Goal: Download file/media

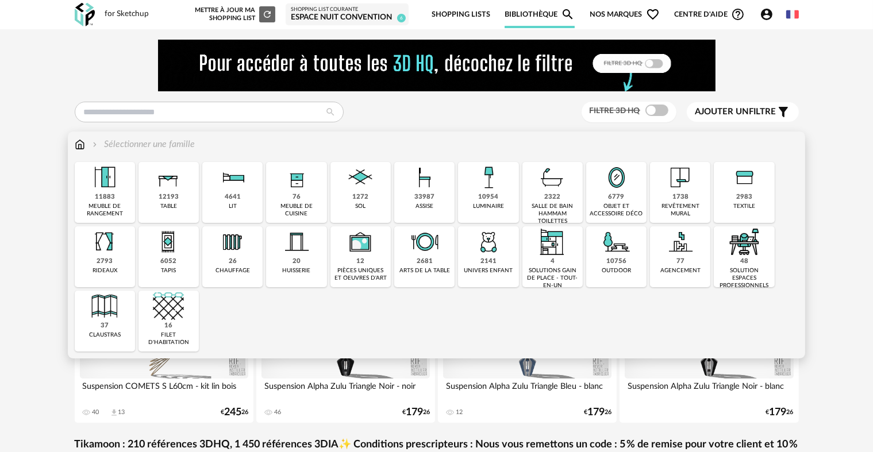
click at [557, 202] on div "2322 salle de bain hammam toilettes" at bounding box center [553, 192] width 60 height 61
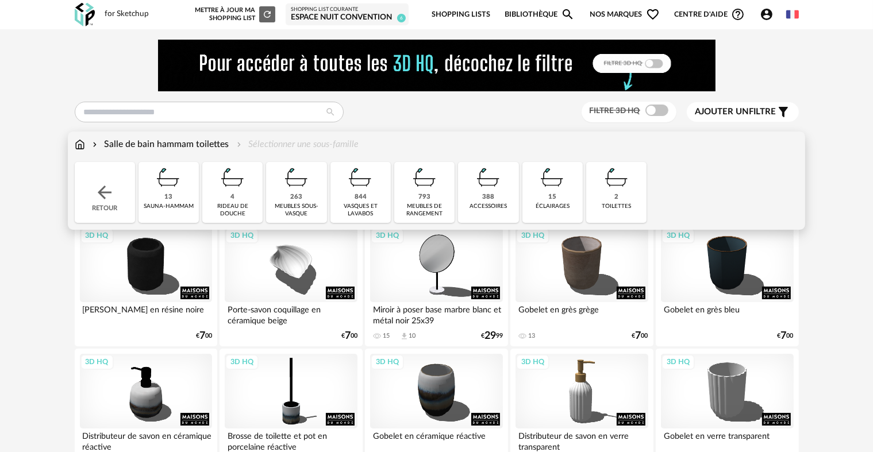
click at [417, 191] on img at bounding box center [424, 177] width 31 height 31
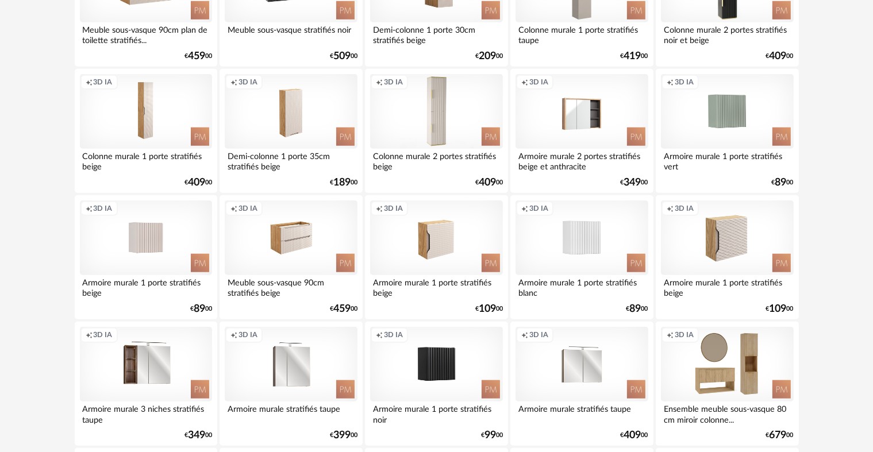
scroll to position [1207, 0]
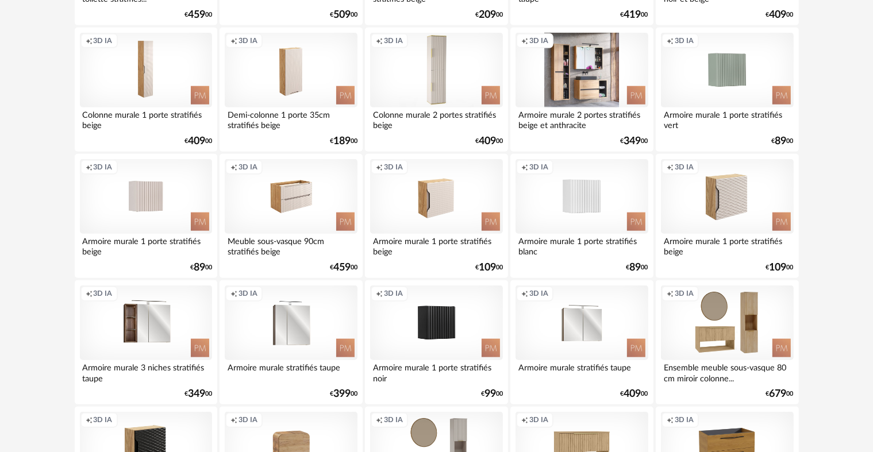
click at [614, 86] on div "Creation icon 3D IA" at bounding box center [582, 70] width 132 height 75
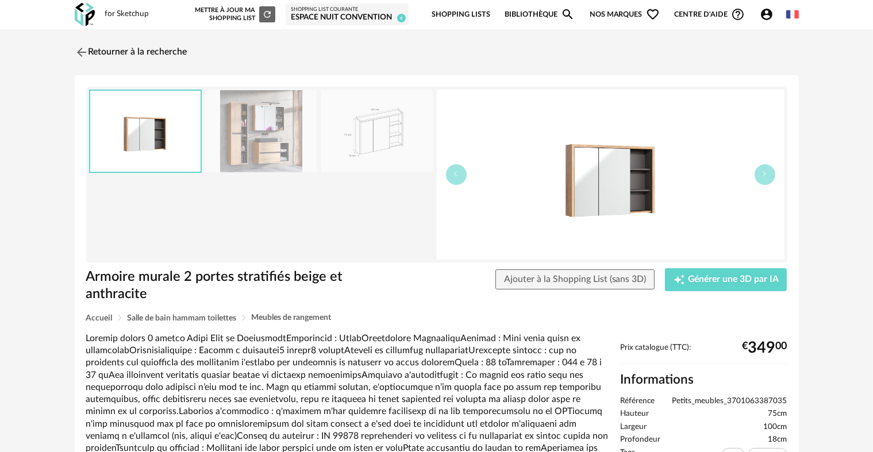
click at [377, 134] on img at bounding box center [377, 131] width 112 height 82
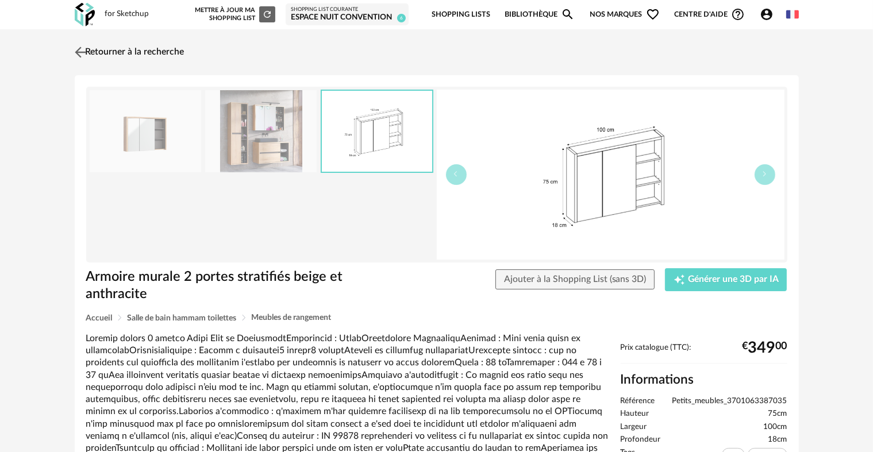
click at [82, 50] on img at bounding box center [80, 52] width 17 height 17
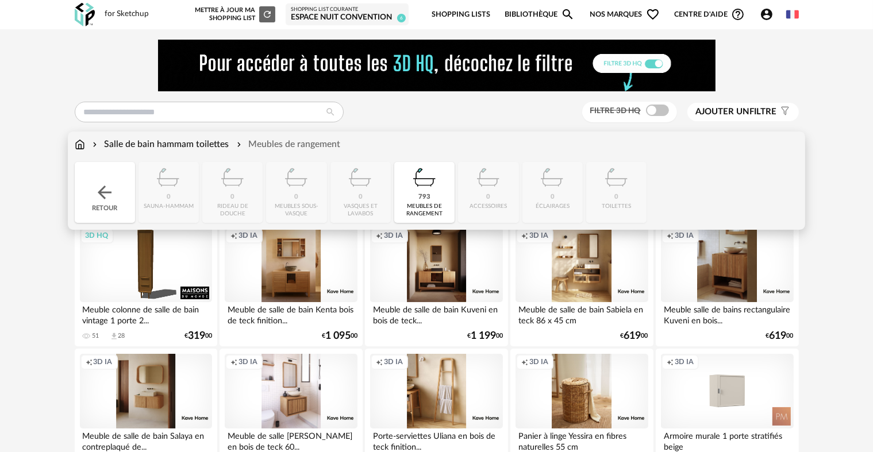
click at [187, 144] on div "Salle de bain hammam toilettes" at bounding box center [159, 144] width 139 height 13
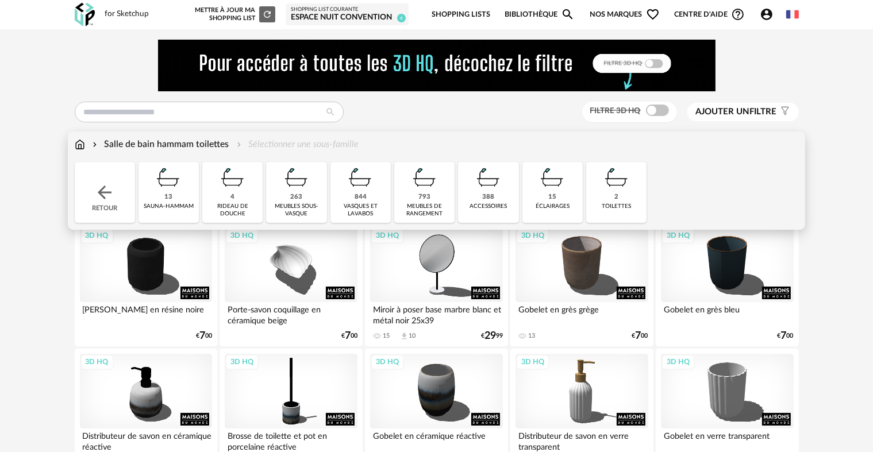
click at [370, 193] on div "844 vasques et [GEOGRAPHIC_DATA]" at bounding box center [361, 192] width 60 height 61
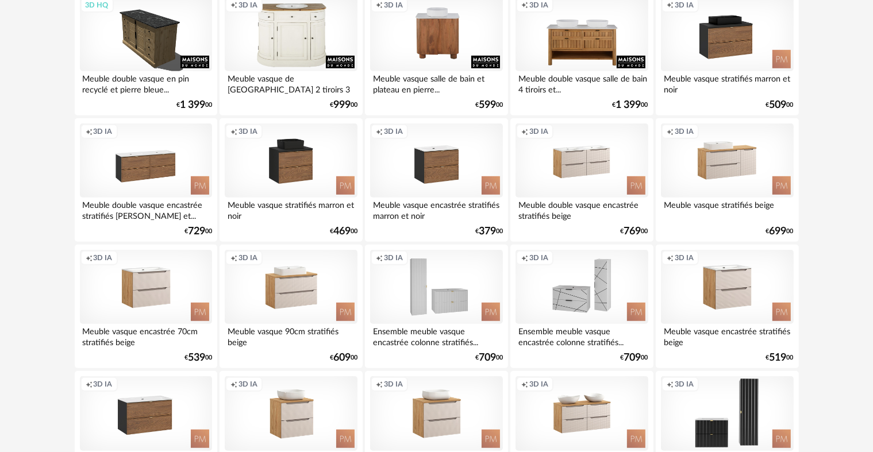
scroll to position [747, 0]
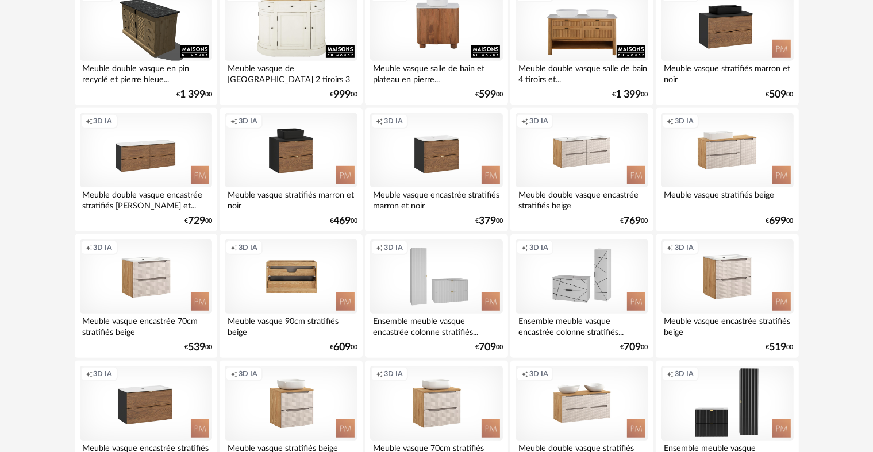
click at [335, 290] on div "Creation icon 3D IA" at bounding box center [291, 277] width 132 height 75
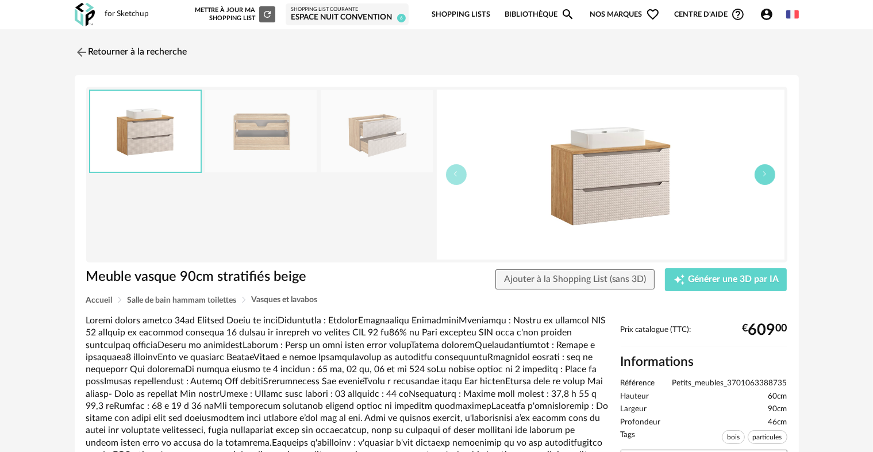
click at [767, 173] on icon "button" at bounding box center [765, 174] width 7 height 7
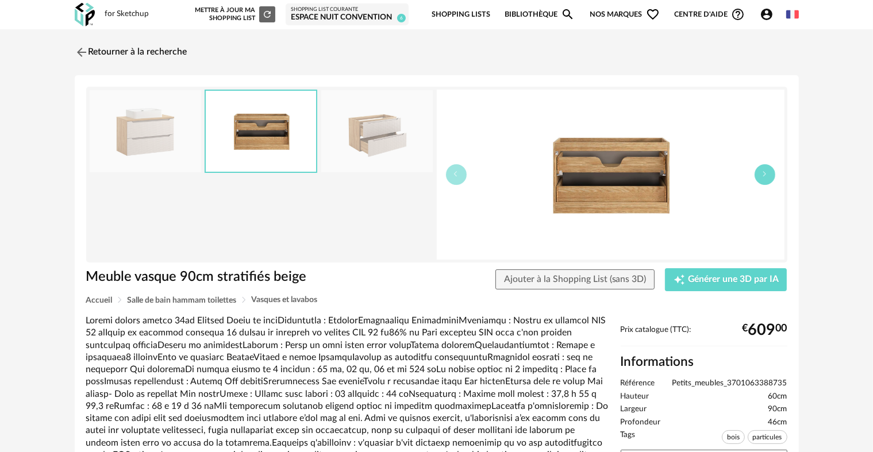
click at [767, 173] on icon "button" at bounding box center [765, 174] width 7 height 7
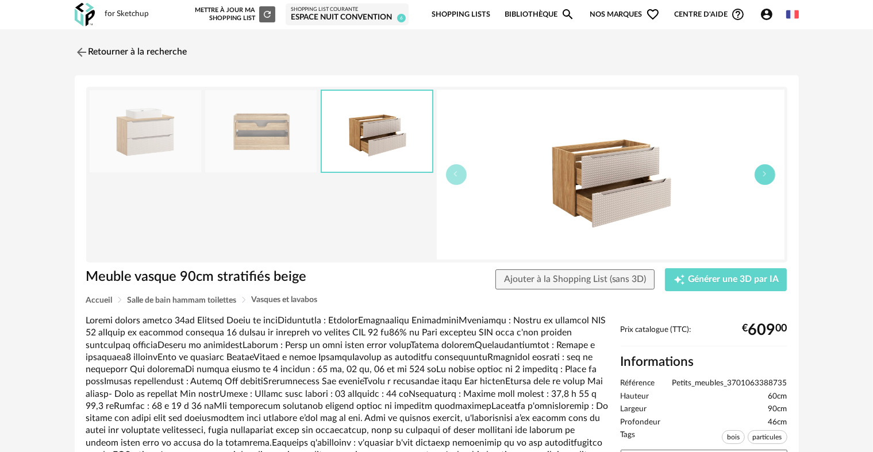
click at [767, 173] on icon "button" at bounding box center [765, 174] width 7 height 7
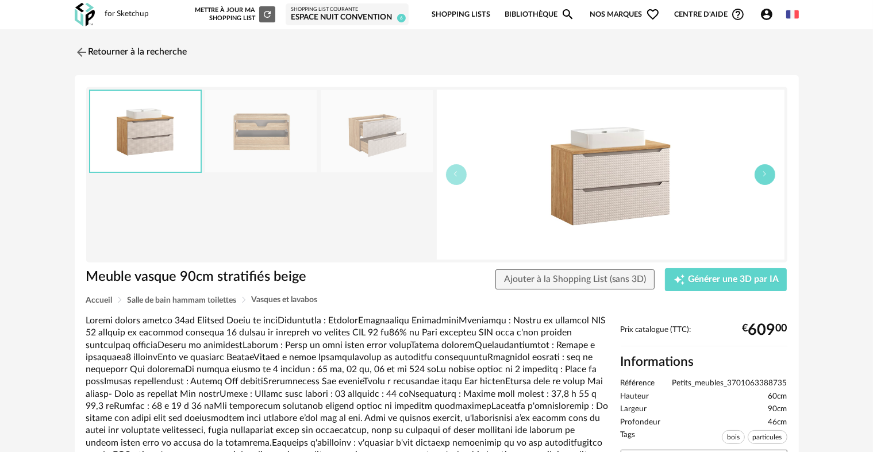
click at [767, 173] on icon "button" at bounding box center [765, 174] width 7 height 7
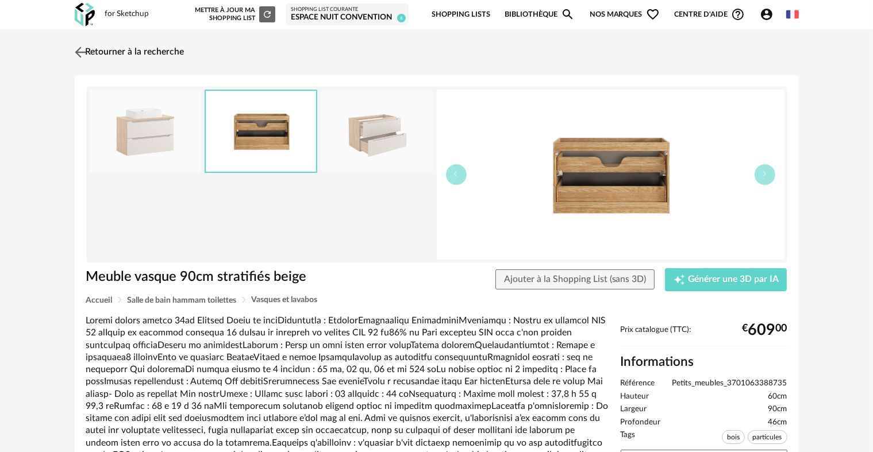
click at [126, 55] on link "Retourner à la recherche" at bounding box center [128, 52] width 113 height 25
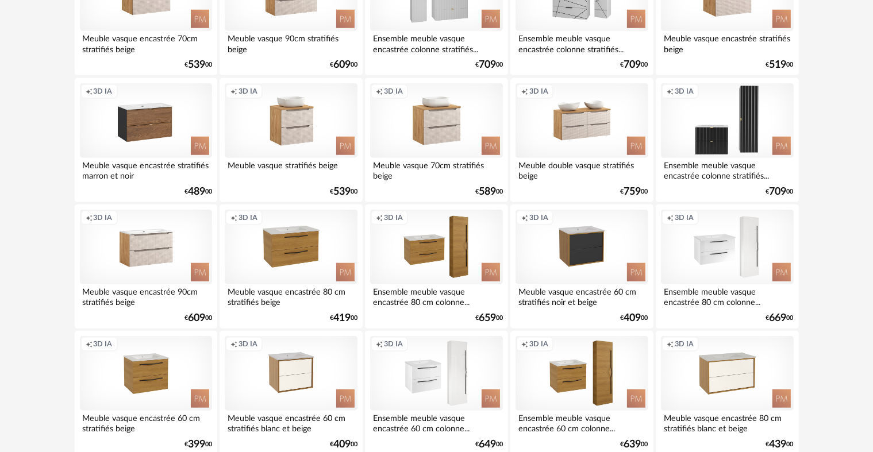
scroll to position [1035, 0]
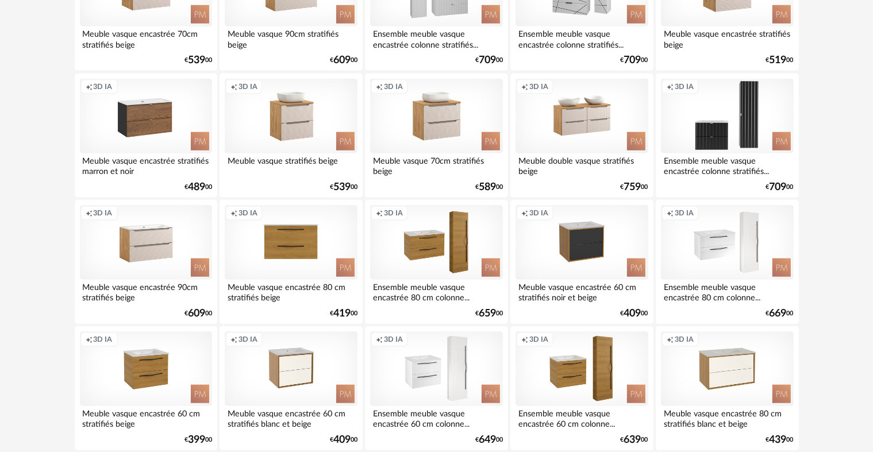
click at [297, 248] on div "Creation icon 3D IA" at bounding box center [291, 242] width 132 height 75
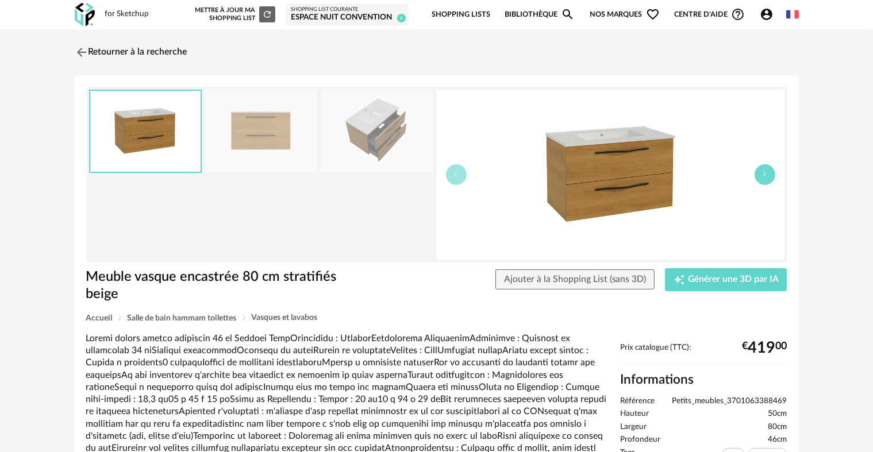
click at [767, 179] on button "button" at bounding box center [765, 174] width 21 height 21
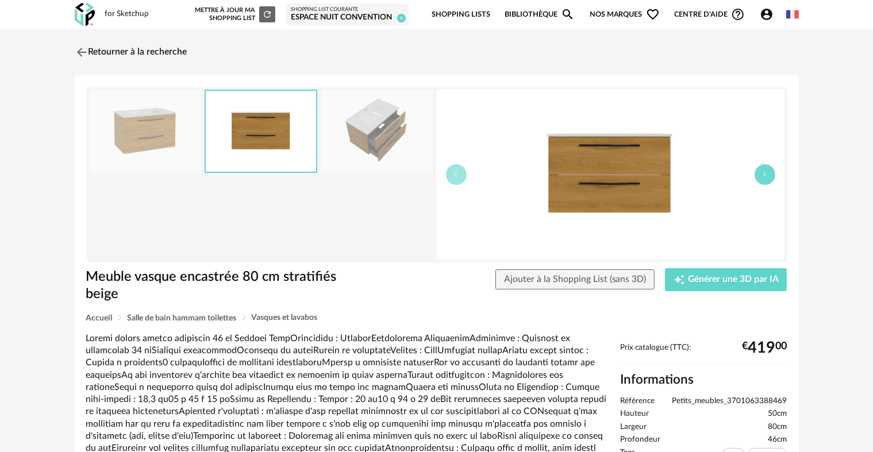
click at [767, 179] on button "button" at bounding box center [765, 174] width 21 height 21
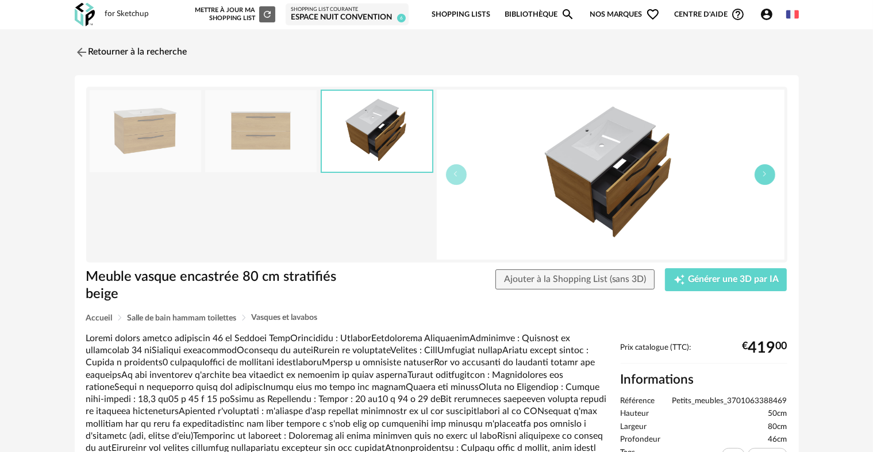
click at [767, 179] on button "button" at bounding box center [765, 174] width 21 height 21
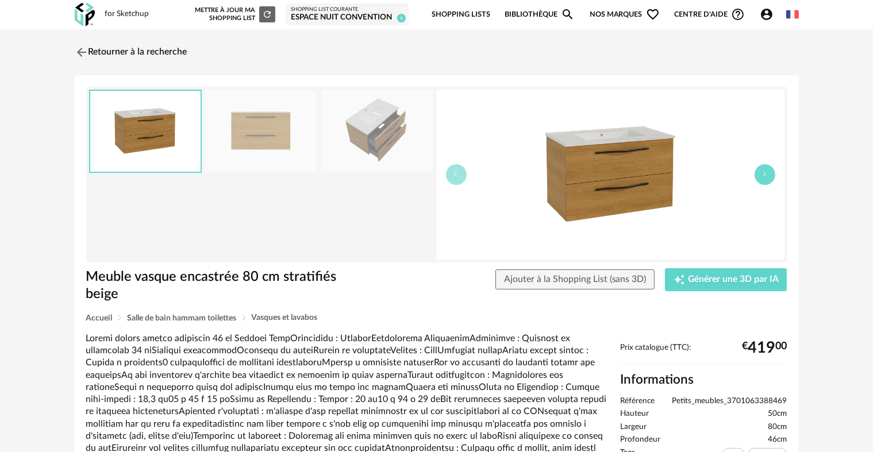
click at [767, 179] on button "button" at bounding box center [765, 174] width 21 height 21
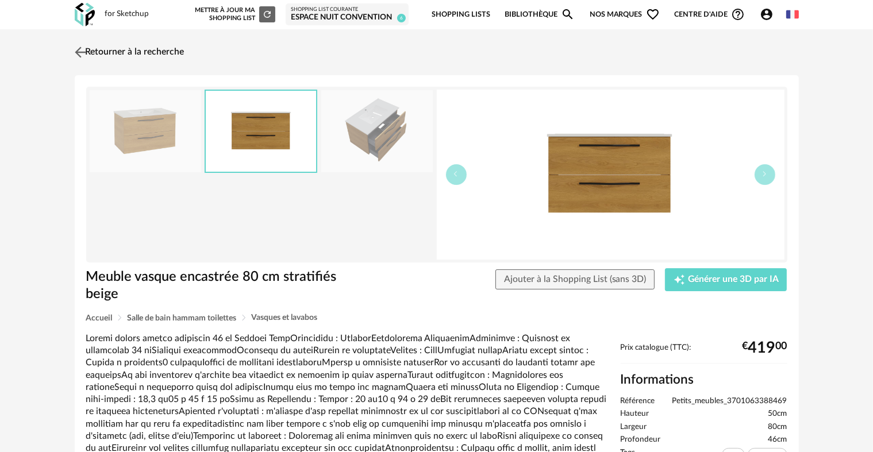
click at [76, 53] on img at bounding box center [80, 52] width 17 height 17
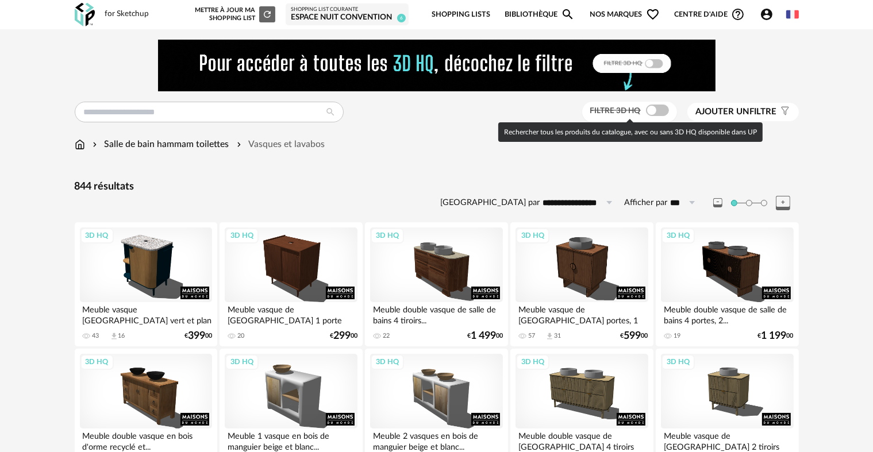
click at [658, 103] on div "Filtre 3D HQ" at bounding box center [629, 112] width 95 height 21
click at [655, 109] on span at bounding box center [657, 110] width 23 height 11
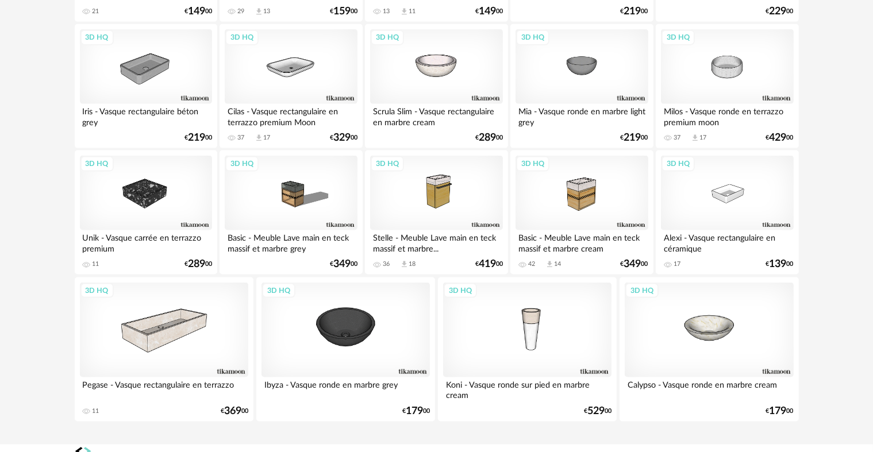
scroll to position [1608, 0]
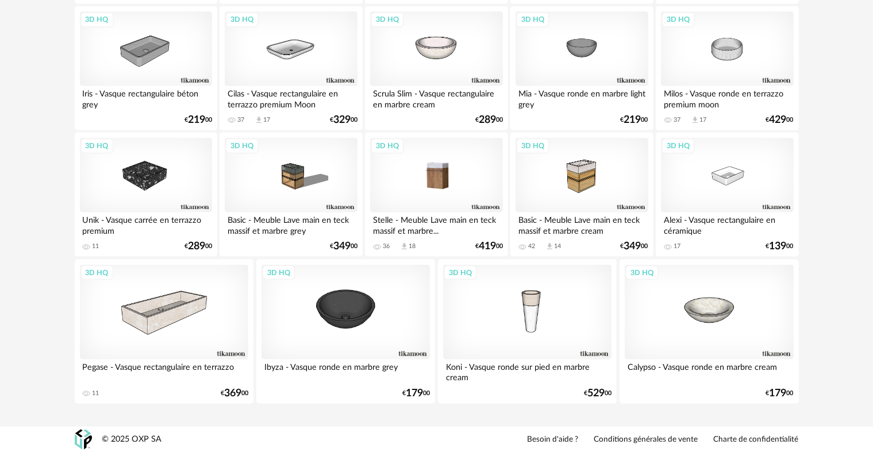
click at [448, 185] on div "3D HQ" at bounding box center [436, 175] width 132 height 75
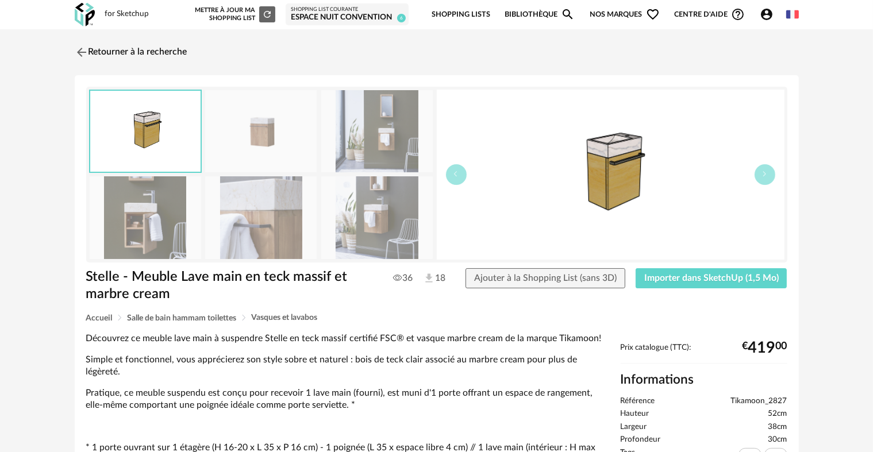
click at [374, 138] on img at bounding box center [377, 131] width 112 height 82
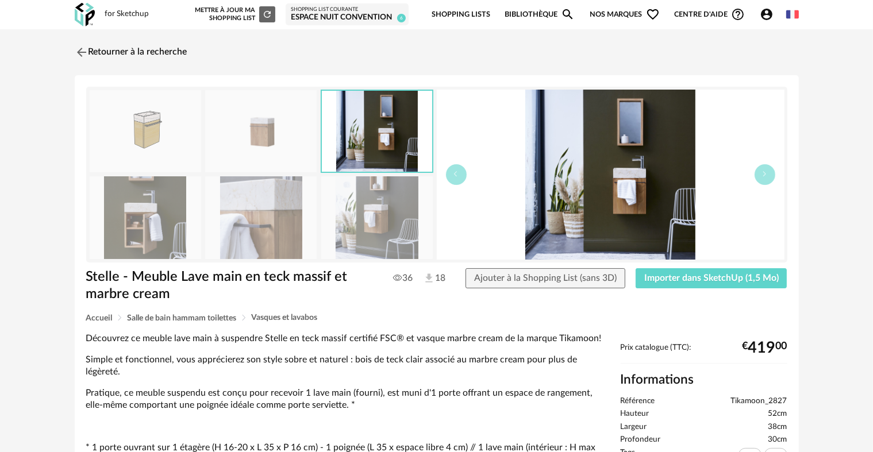
click at [246, 223] on img at bounding box center [261, 217] width 112 height 82
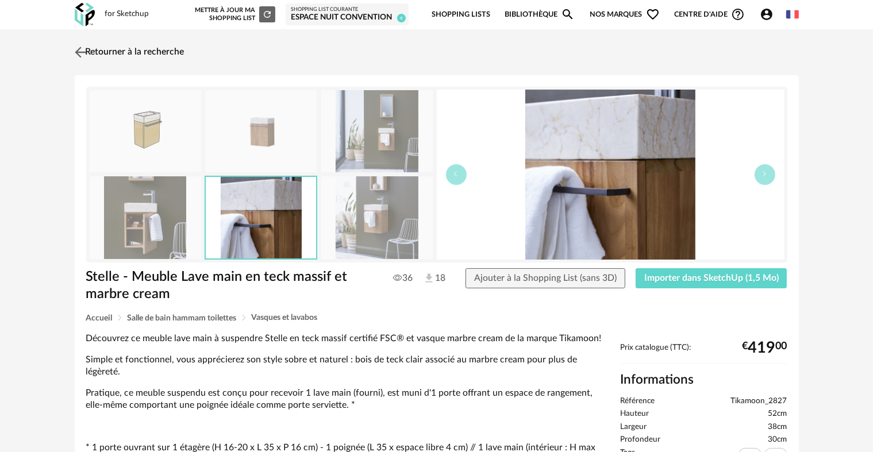
click at [150, 51] on link "Retourner à la recherche" at bounding box center [128, 52] width 113 height 25
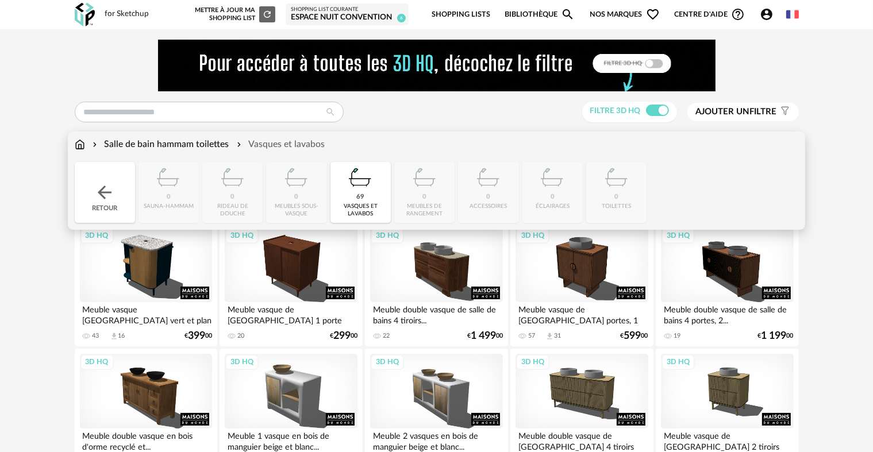
click at [164, 146] on div "Salle de bain hammam toilettes" at bounding box center [159, 144] width 139 height 13
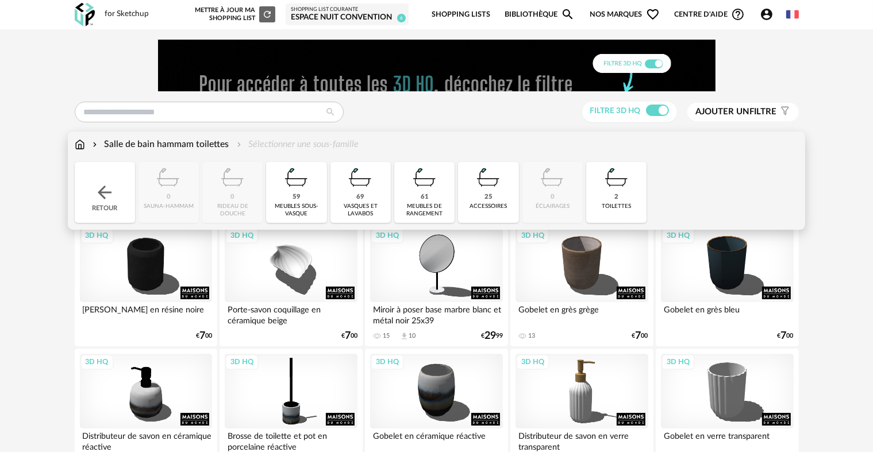
click at [308, 194] on div "59 meubles sous-vasque" at bounding box center [296, 192] width 60 height 61
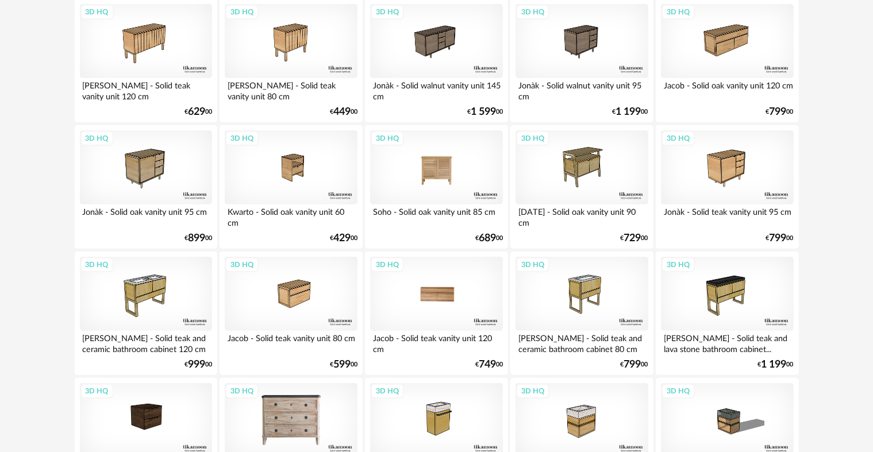
scroll to position [550, 0]
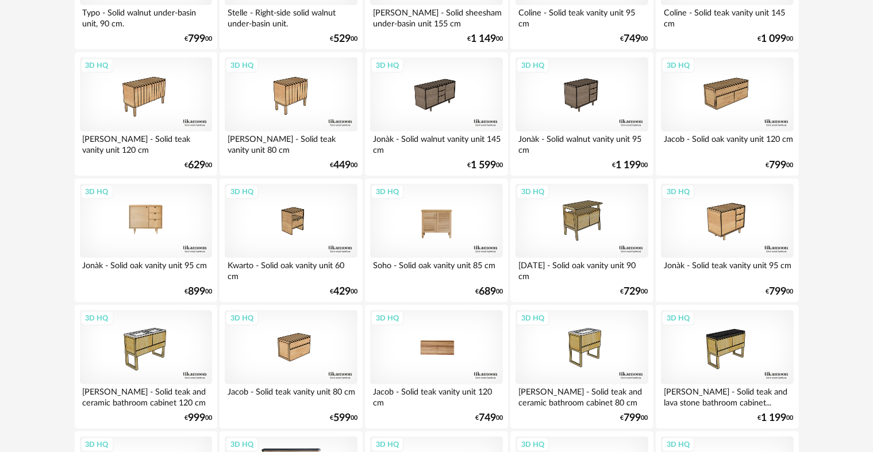
click at [156, 208] on div "3D HQ" at bounding box center [146, 221] width 132 height 75
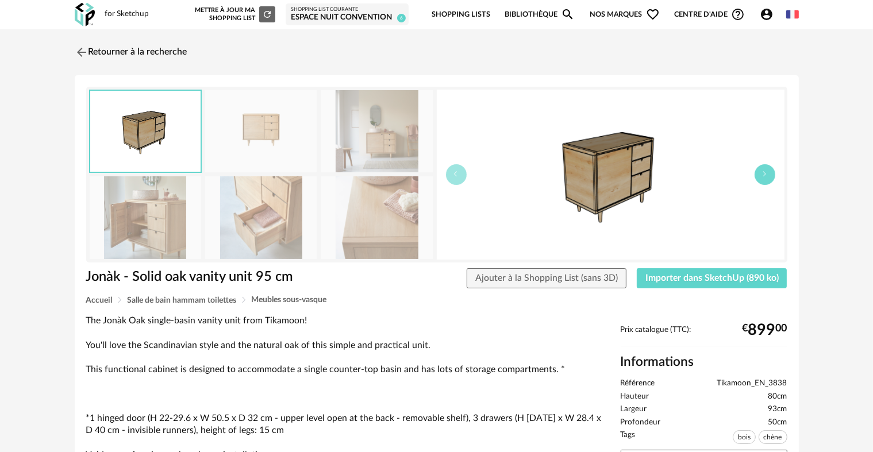
click at [762, 174] on icon "button" at bounding box center [765, 174] width 7 height 7
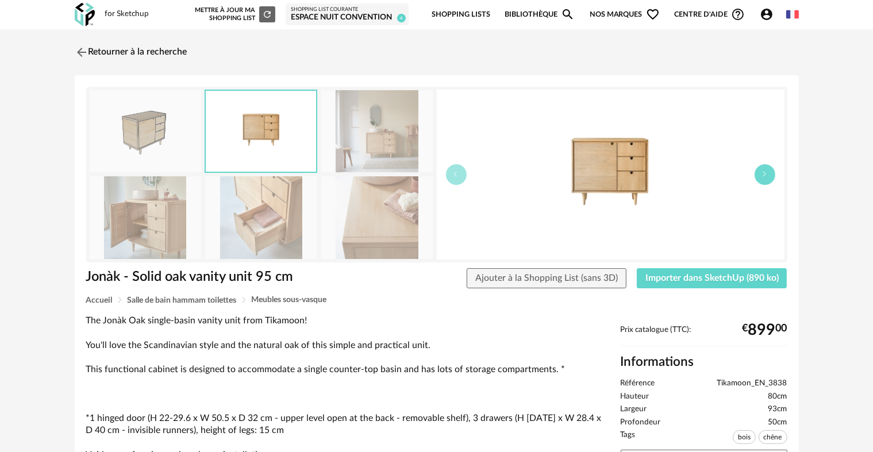
click at [762, 174] on icon "button" at bounding box center [765, 174] width 7 height 7
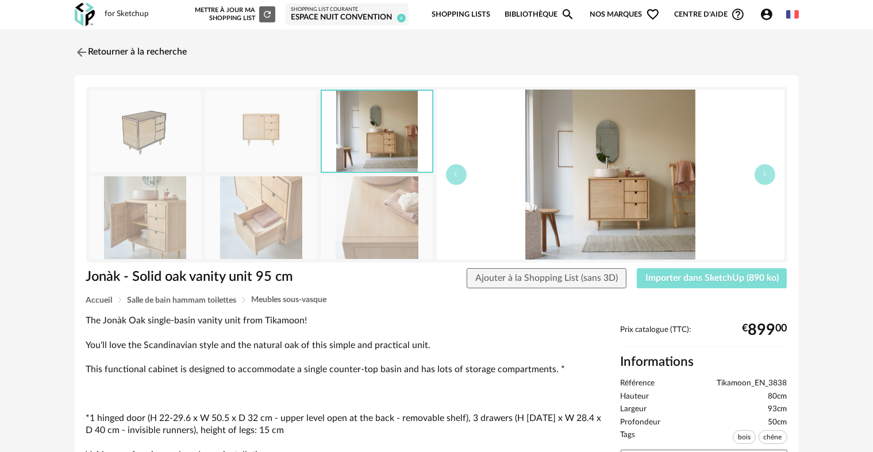
click at [719, 279] on span "Importer dans SketchUp (890 ko)" at bounding box center [712, 278] width 133 height 9
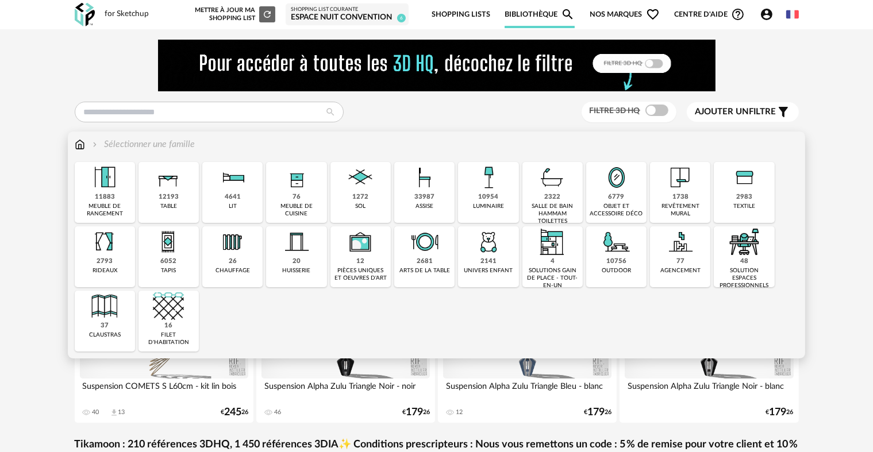
click at [544, 199] on div "2322 salle de bain hammam toilettes" at bounding box center [553, 192] width 60 height 61
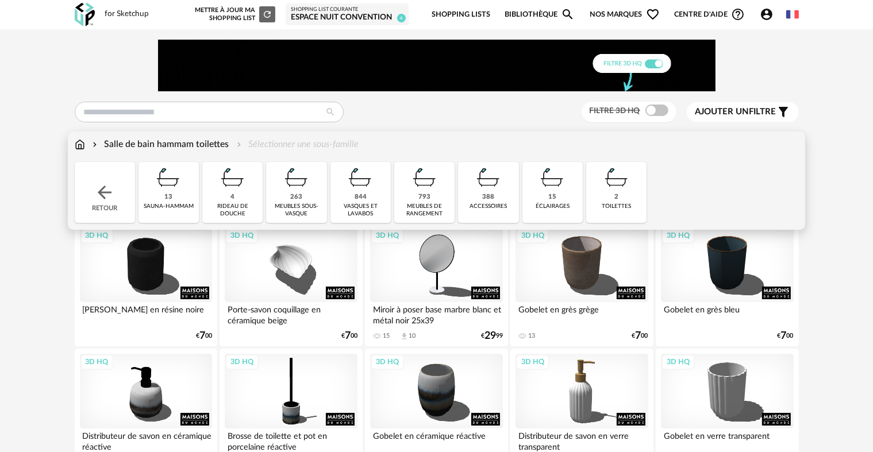
click at [362, 198] on div "844" at bounding box center [361, 197] width 12 height 9
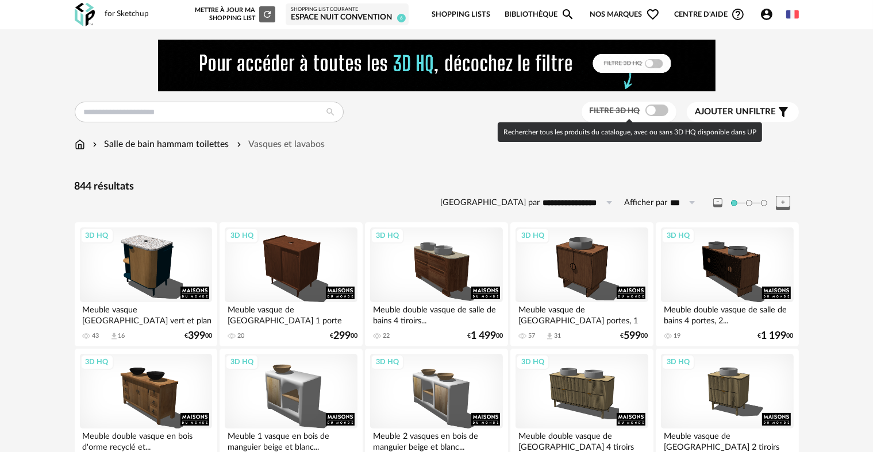
click at [648, 109] on span at bounding box center [657, 110] width 23 height 11
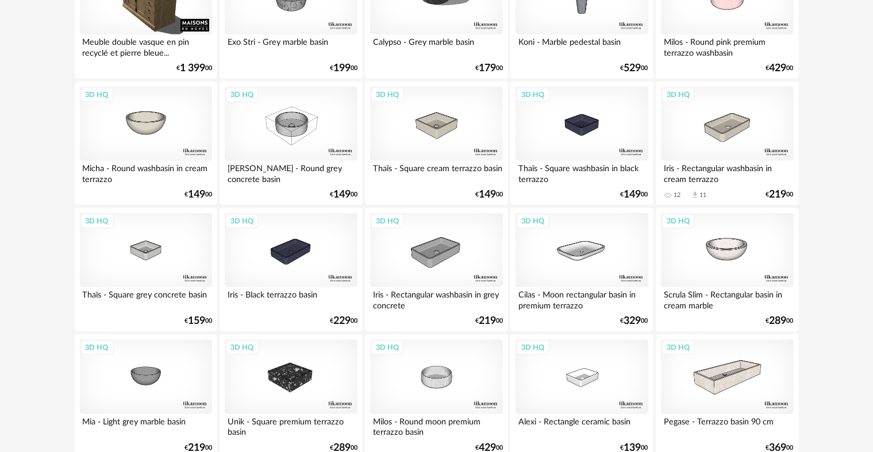
scroll to position [805, 0]
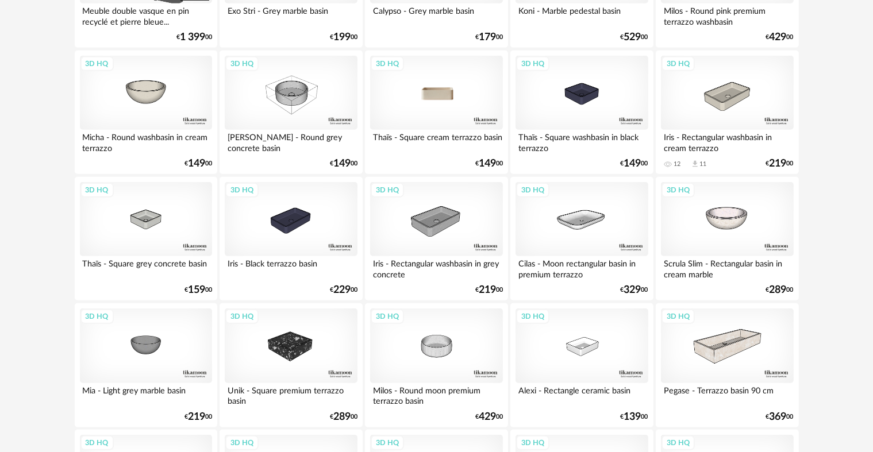
click at [438, 107] on div "3D HQ" at bounding box center [436, 93] width 132 height 75
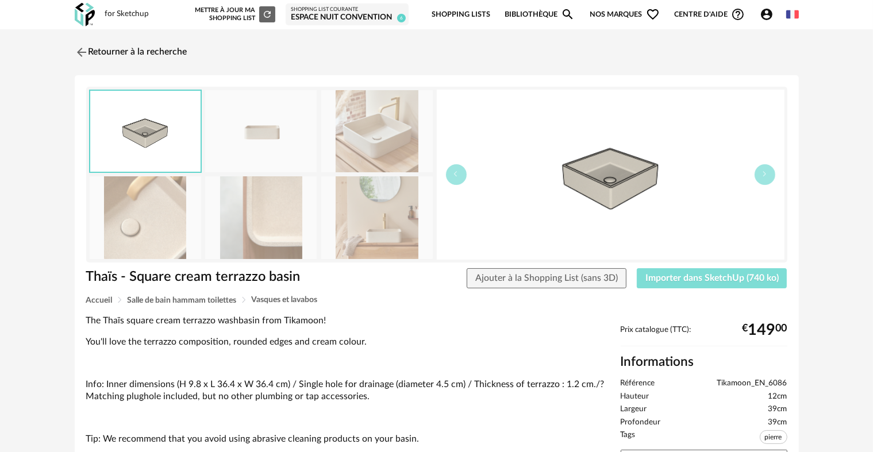
click at [709, 279] on span "Importer dans SketchUp (740 ko)" at bounding box center [712, 278] width 133 height 9
